Goal: Use online tool/utility: Utilize a website feature to perform a specific function

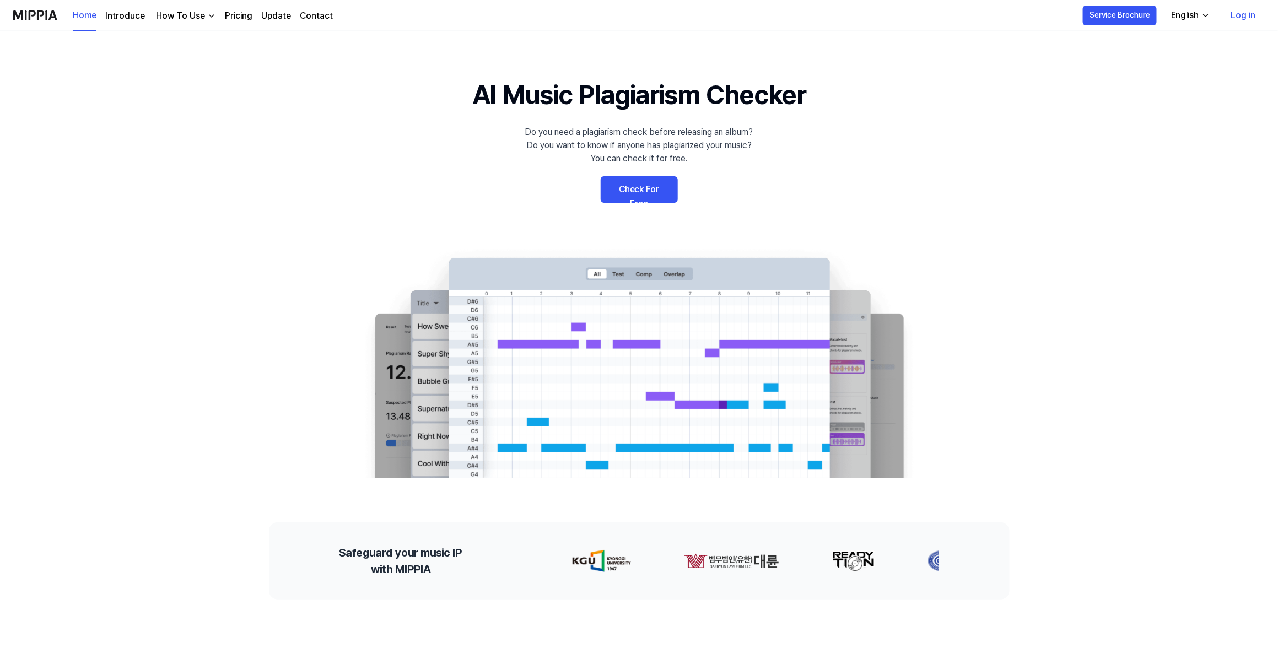
click at [637, 193] on link "Check For Free" at bounding box center [639, 189] width 77 height 26
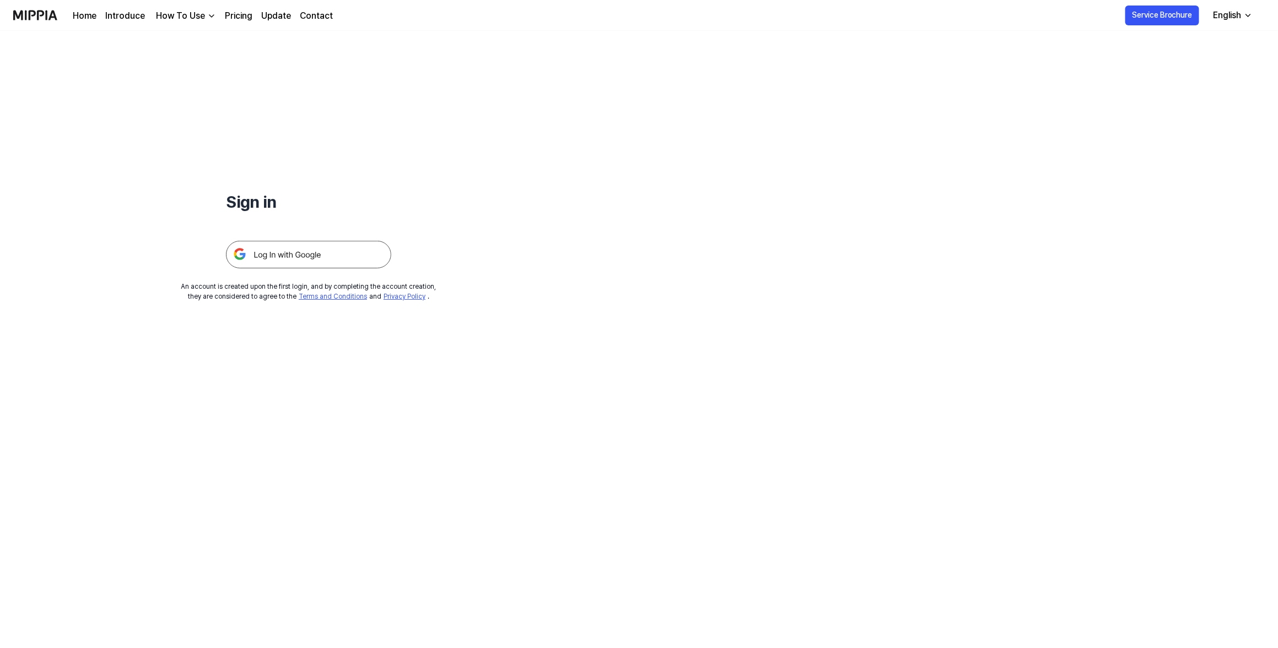
click at [298, 258] on img at bounding box center [308, 255] width 165 height 28
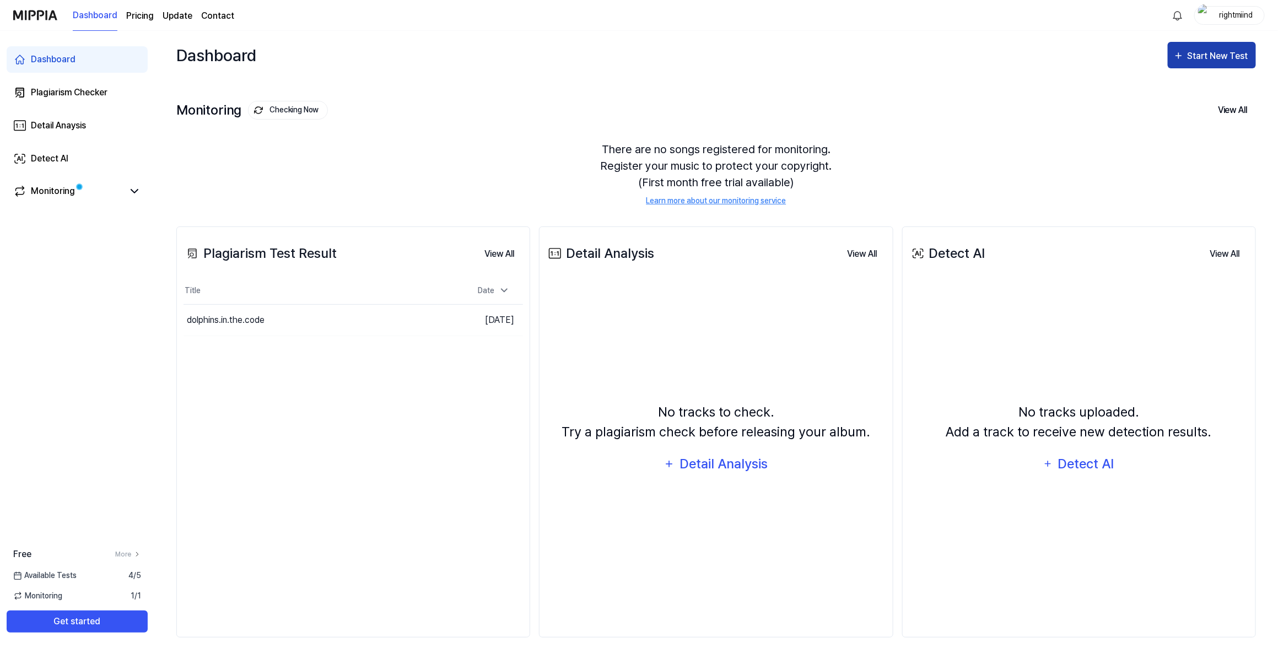
click at [1228, 62] on div "Start New Test" at bounding box center [1219, 56] width 63 height 14
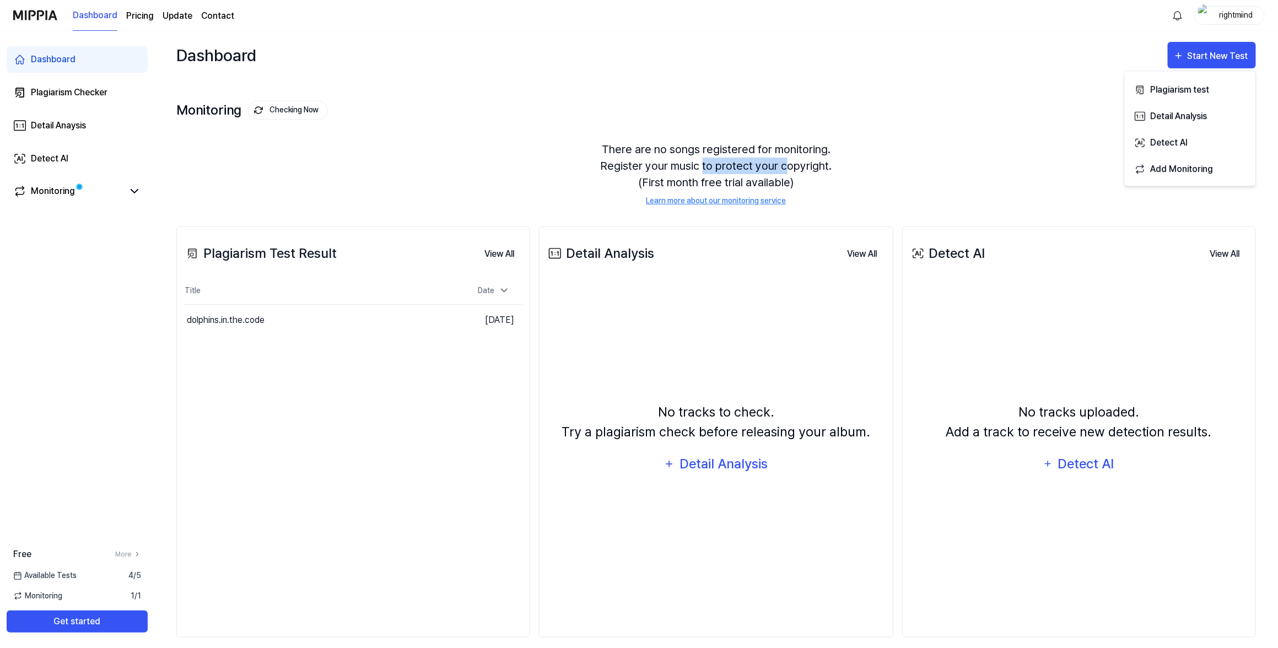
drag, startPoint x: 703, startPoint y: 166, endPoint x: 783, endPoint y: 166, distance: 79.9
click at [783, 166] on div "There are no songs registered for monitoring. Register your music to protect yo…" at bounding box center [716, 174] width 1080 height 92
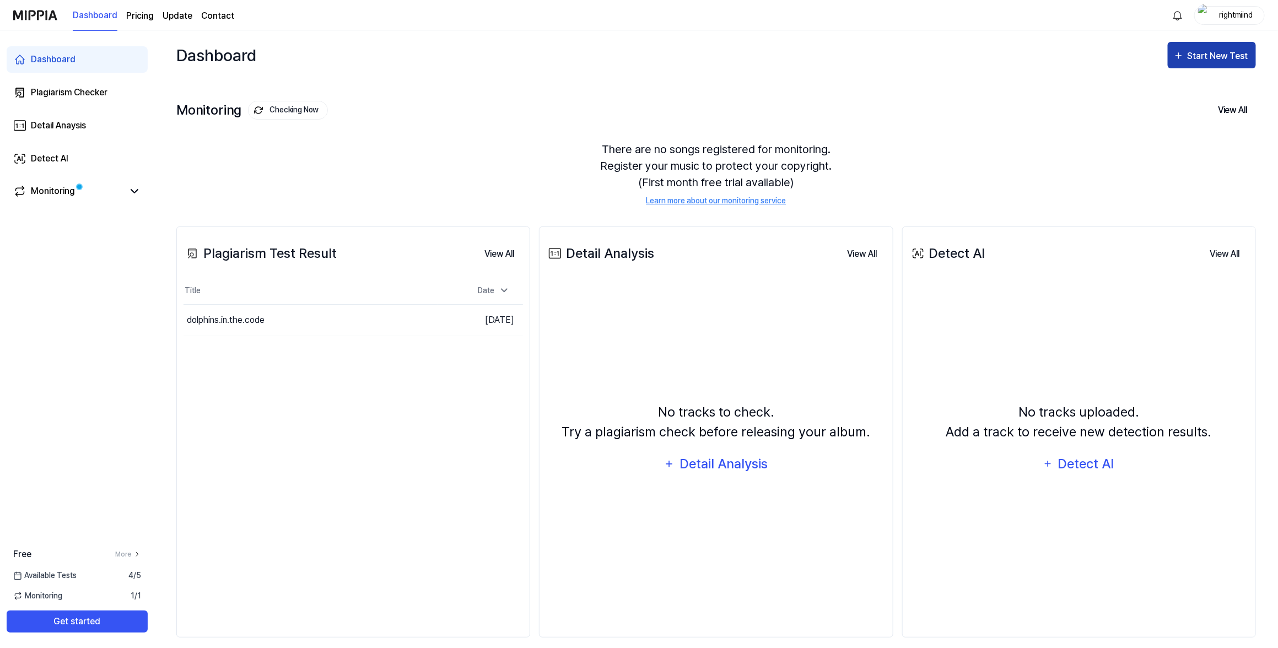
click at [1190, 57] on div "Start New Test" at bounding box center [1219, 56] width 63 height 14
click at [1186, 88] on div "Plagiarism test" at bounding box center [1198, 90] width 96 height 14
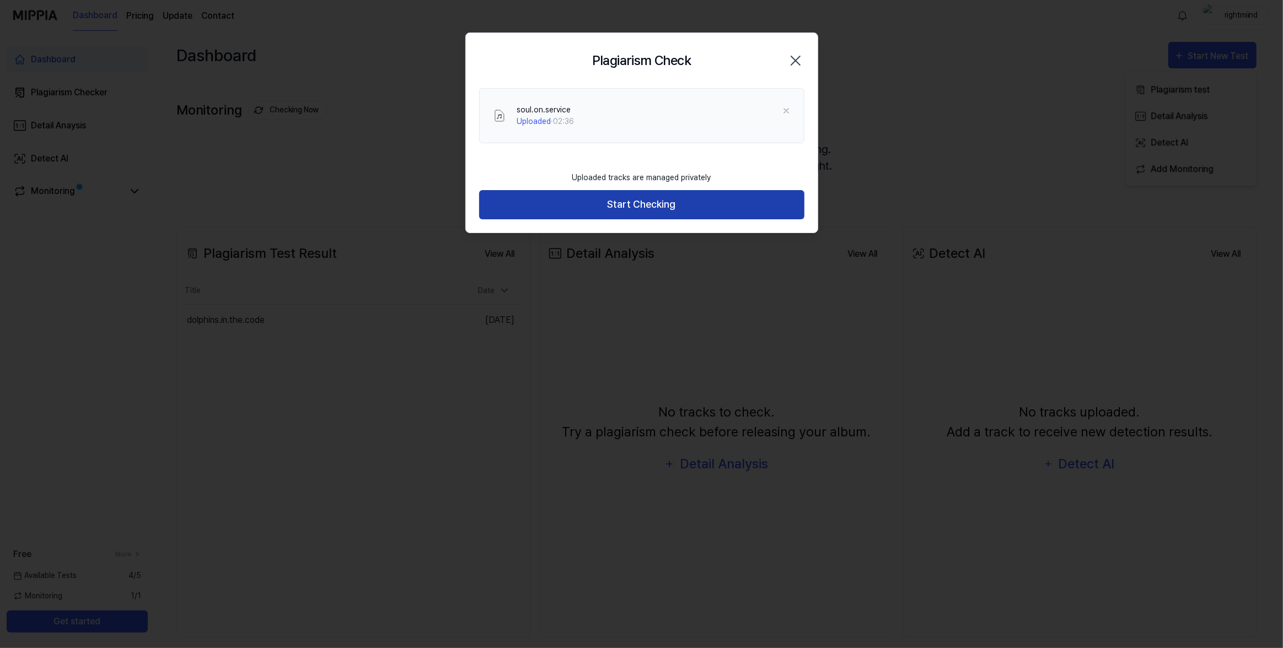
click at [697, 211] on button "Start Checking" at bounding box center [641, 204] width 325 height 29
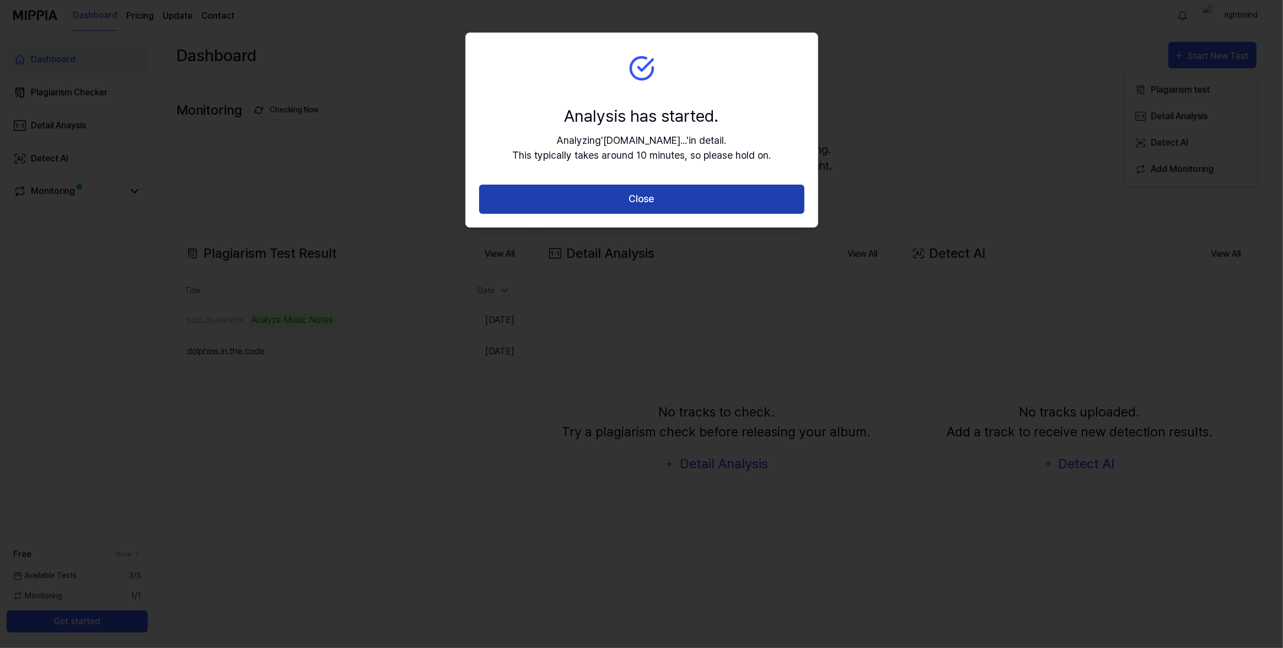
click at [757, 189] on button "Close" at bounding box center [641, 199] width 325 height 29
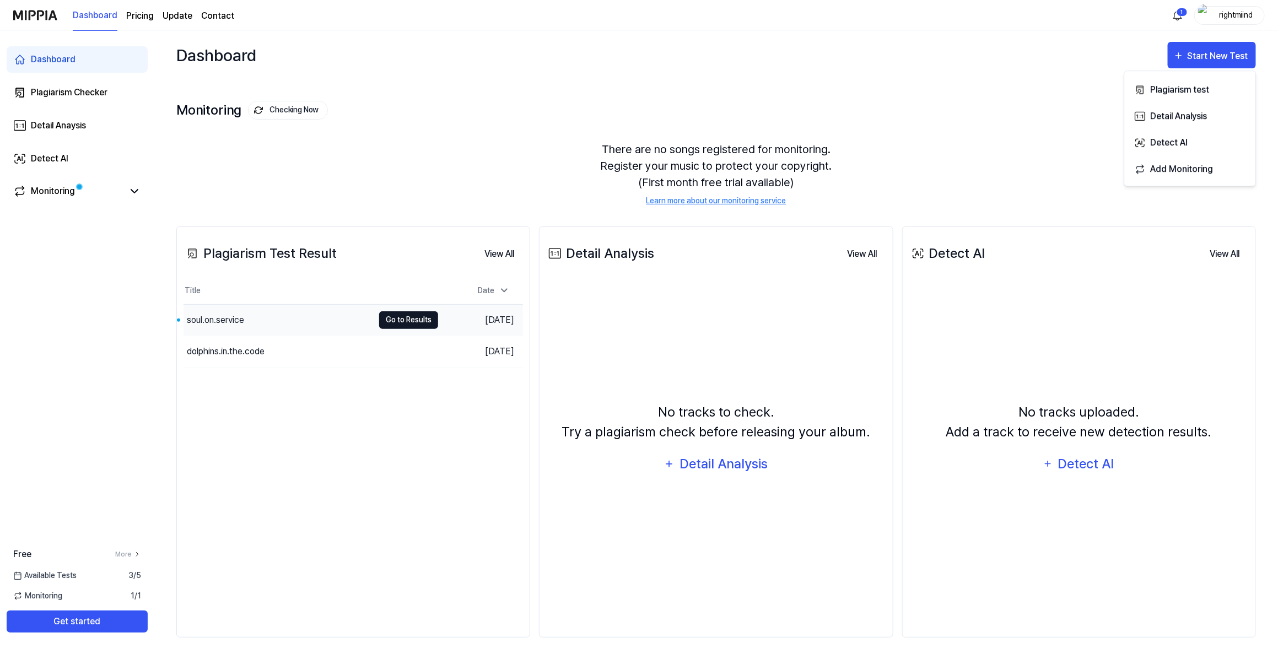
click at [420, 320] on button "Go to Results" at bounding box center [408, 320] width 59 height 18
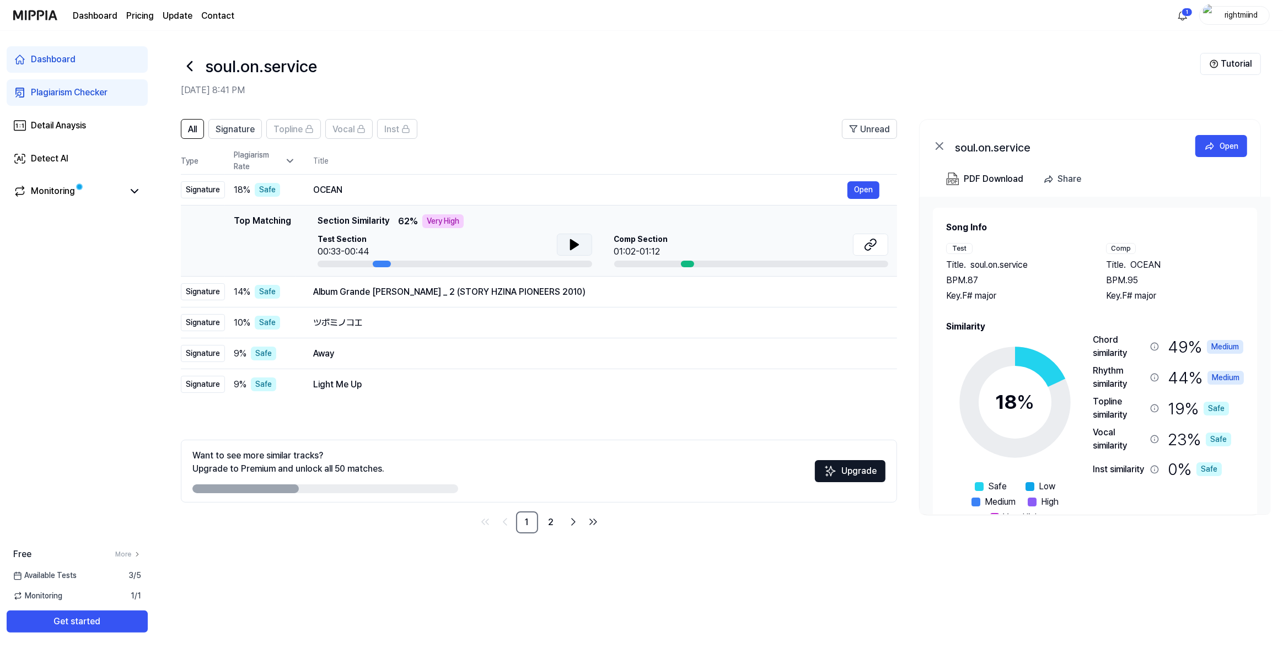
click at [578, 237] on button at bounding box center [574, 245] width 35 height 22
click at [579, 246] on icon at bounding box center [574, 244] width 13 height 13
click at [860, 246] on button at bounding box center [870, 245] width 35 height 22
click at [380, 264] on div at bounding box center [382, 264] width 18 height 7
click at [376, 265] on div at bounding box center [382, 264] width 18 height 7
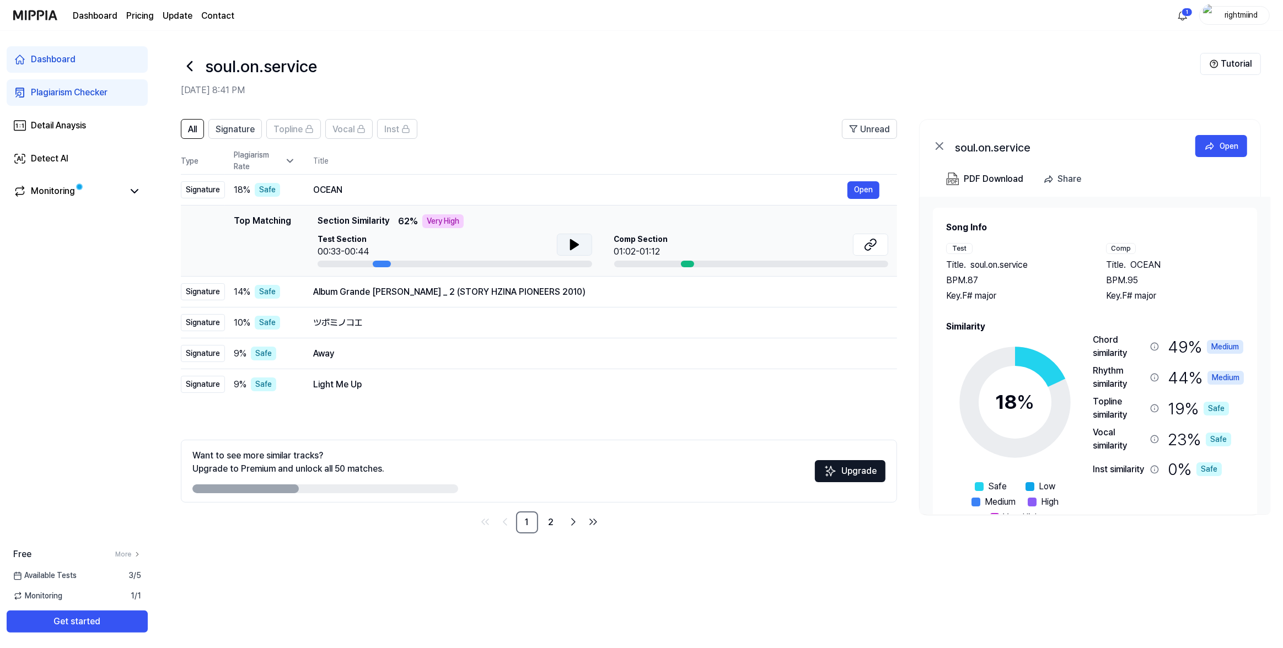
click at [559, 244] on button at bounding box center [574, 245] width 35 height 22
click at [576, 245] on icon at bounding box center [577, 244] width 2 height 9
